Goal: Information Seeking & Learning: Find specific fact

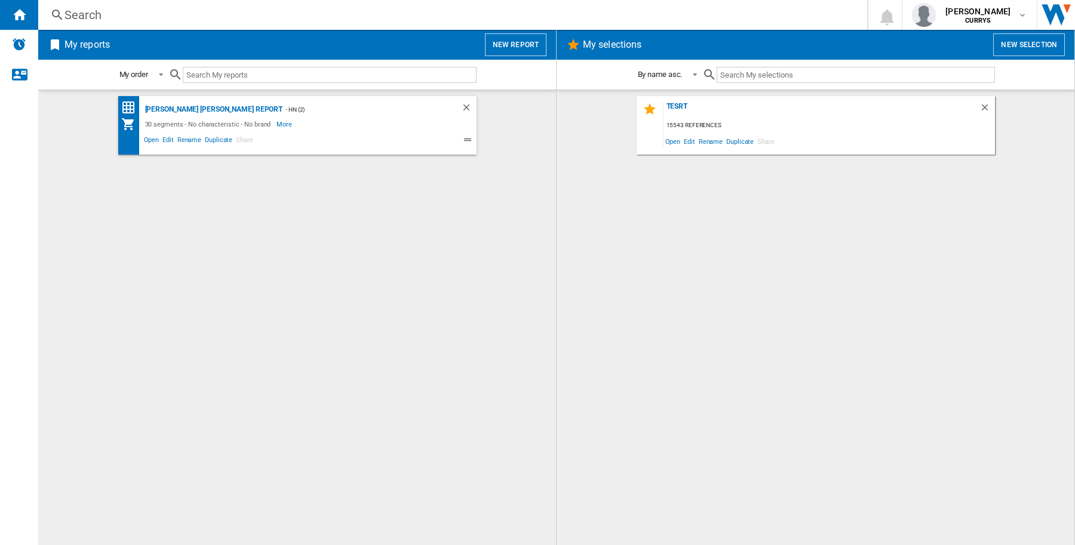
click at [225, 12] on div "Search" at bounding box center [451, 15] width 772 height 17
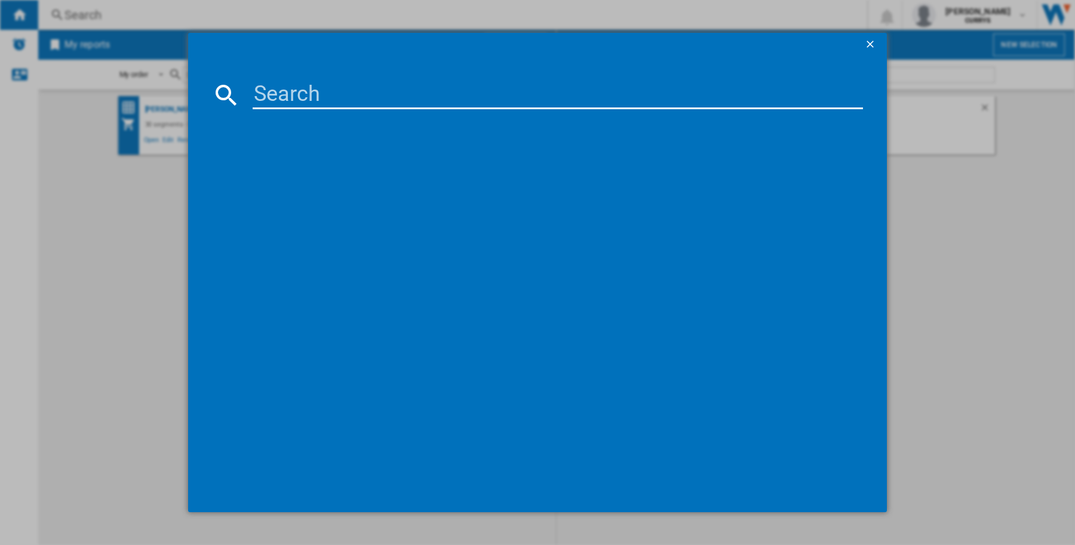
click at [290, 91] on input at bounding box center [558, 95] width 610 height 29
paste input "HISENSE DH5S102BW WHITE"
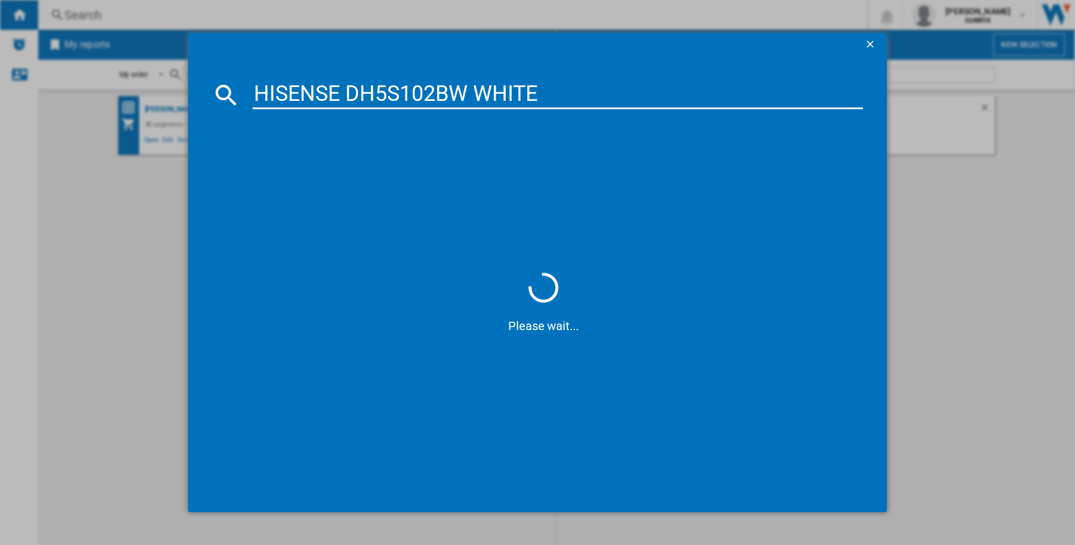
type input "HISENSE DH5S102BW WHITE"
click at [363, 168] on div "HISENSE DH5S102BW WHITE" at bounding box center [546, 173] width 599 height 12
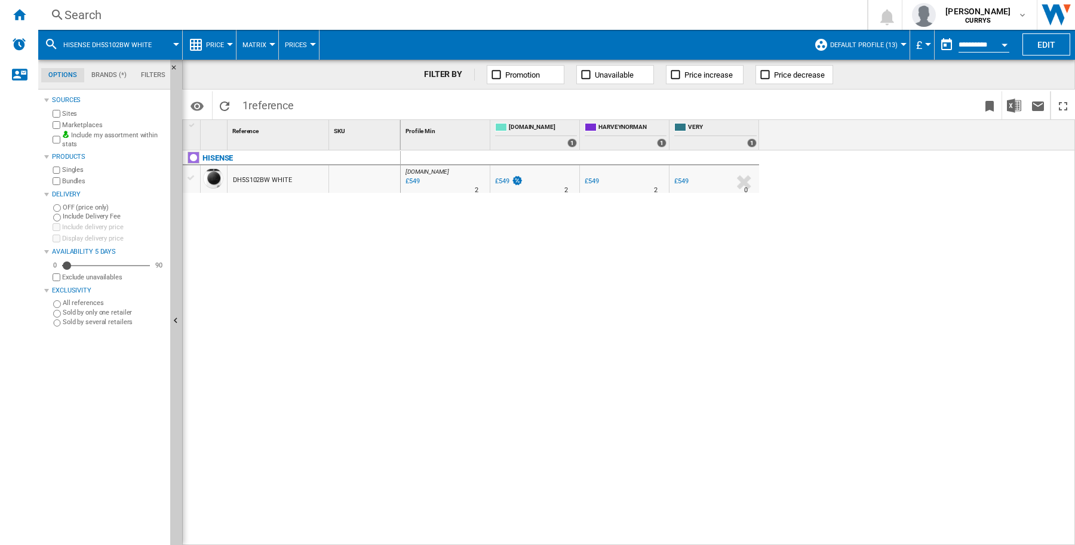
click at [499, 183] on div "£549" at bounding box center [502, 181] width 14 height 8
click at [599, 179] on div at bounding box center [602, 190] width 6 height 29
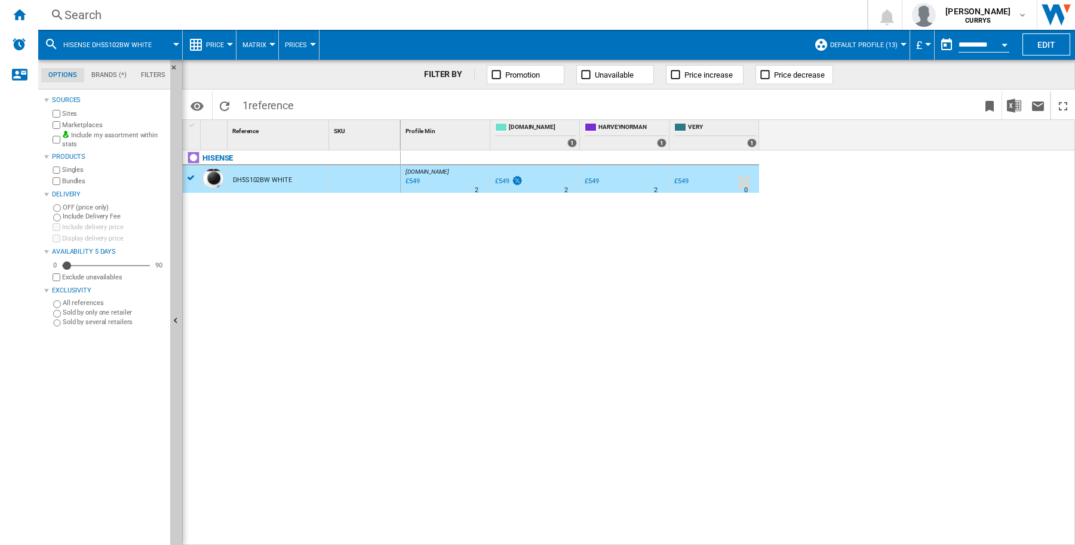
click at [591, 184] on div "£549" at bounding box center [592, 181] width 14 height 8
click at [686, 180] on div "£549" at bounding box center [681, 181] width 14 height 8
click at [894, 41] on button "Default profile (13)" at bounding box center [866, 45] width 73 height 30
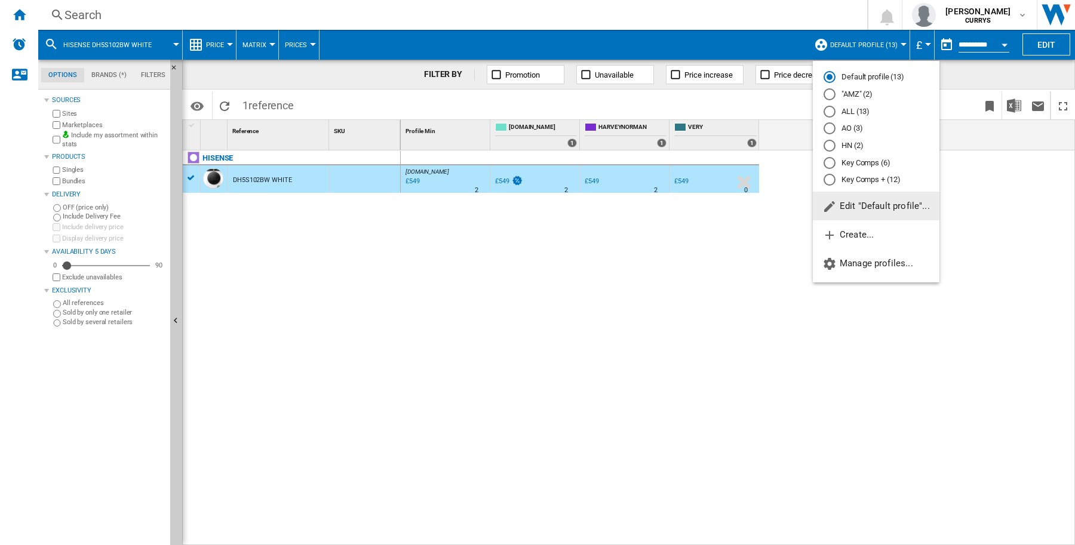
click at [510, 283] on md-backdrop at bounding box center [537, 272] width 1075 height 545
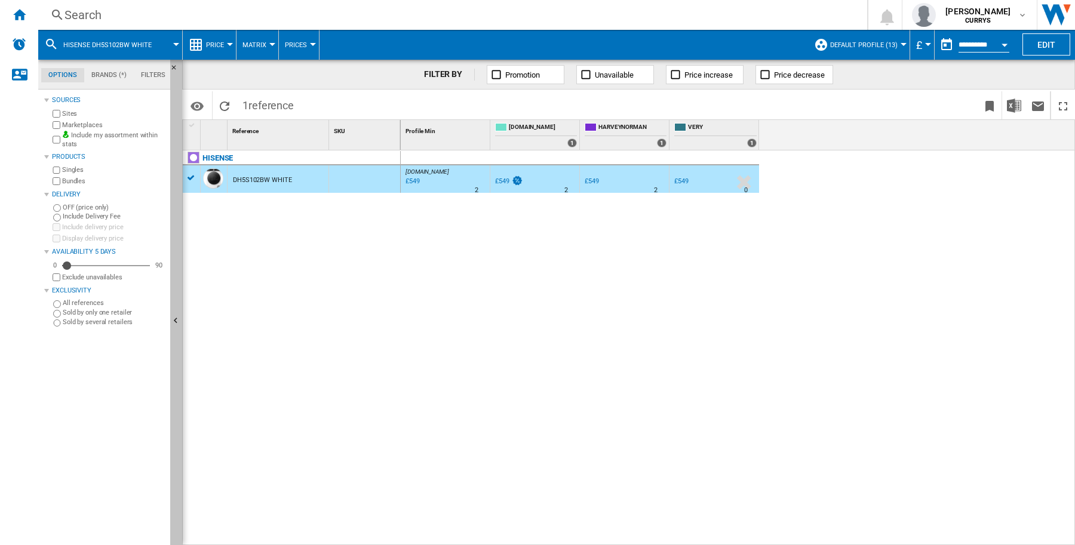
click at [176, 320] on ng-md-icon "Hide" at bounding box center [177, 322] width 14 height 14
